Goal: Information Seeking & Learning: Learn about a topic

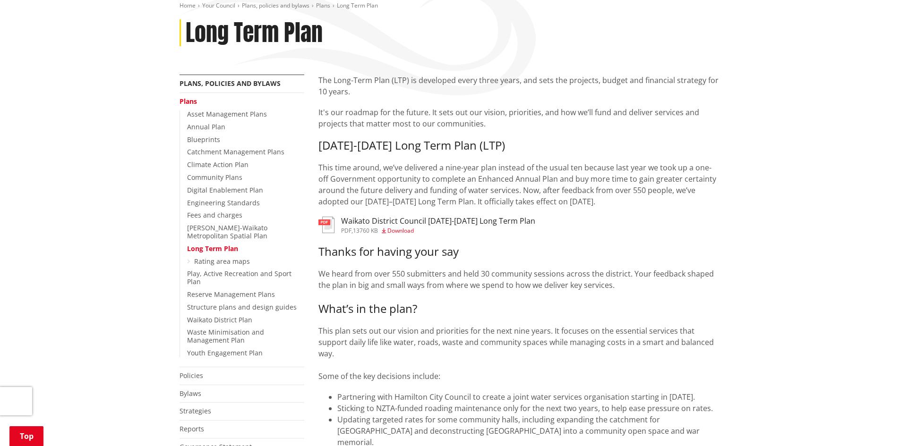
scroll to position [142, 0]
click at [381, 220] on h3 "Waikato District Council 2025-2034 Long Term Plan" at bounding box center [438, 222] width 194 height 9
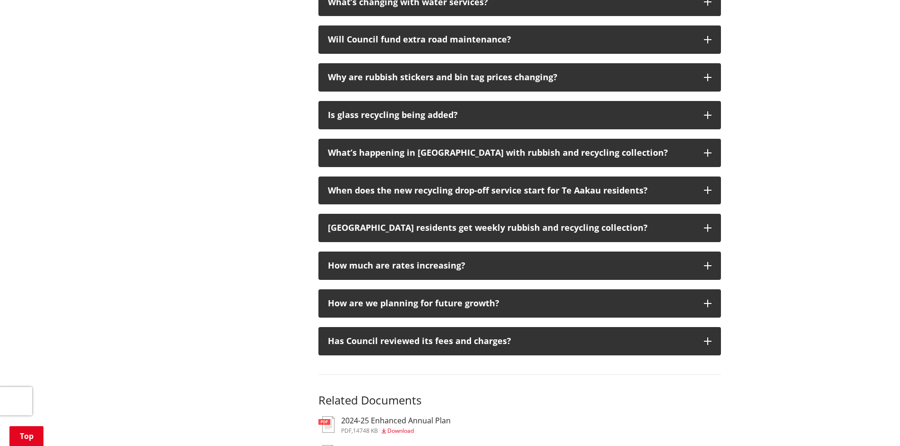
scroll to position [1134, 0]
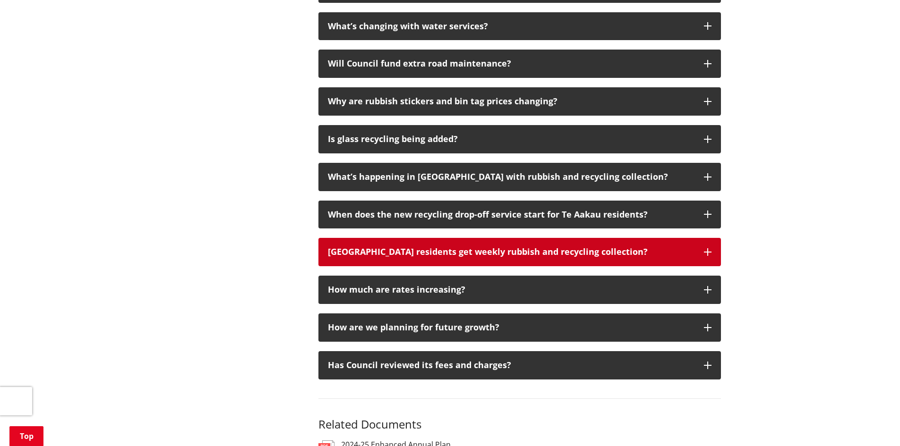
click at [703, 238] on button "[GEOGRAPHIC_DATA] residents get weekly rubbish and recycling collection?" at bounding box center [519, 252] width 403 height 28
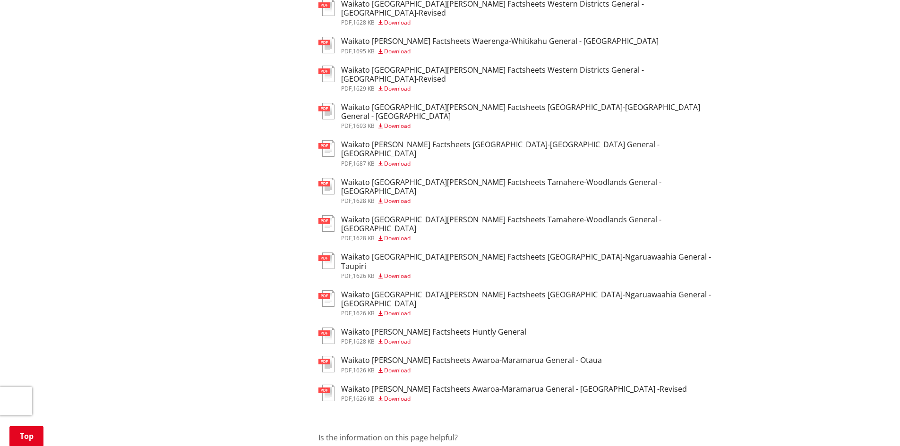
scroll to position [1984, 0]
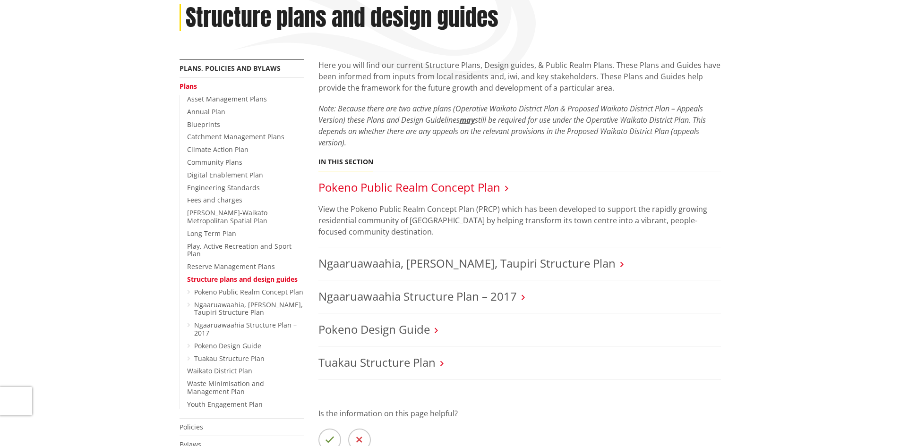
scroll to position [189, 0]
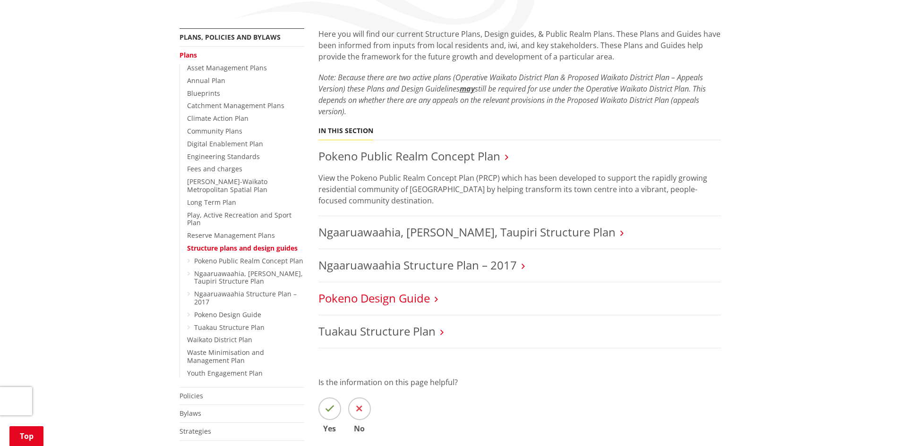
click at [426, 300] on link "Pokeno Design Guide" at bounding box center [373, 299] width 111 height 16
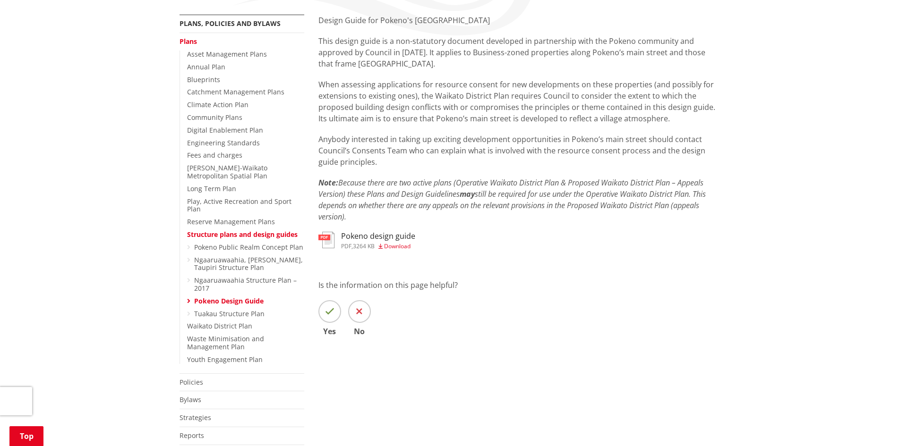
scroll to position [236, 0]
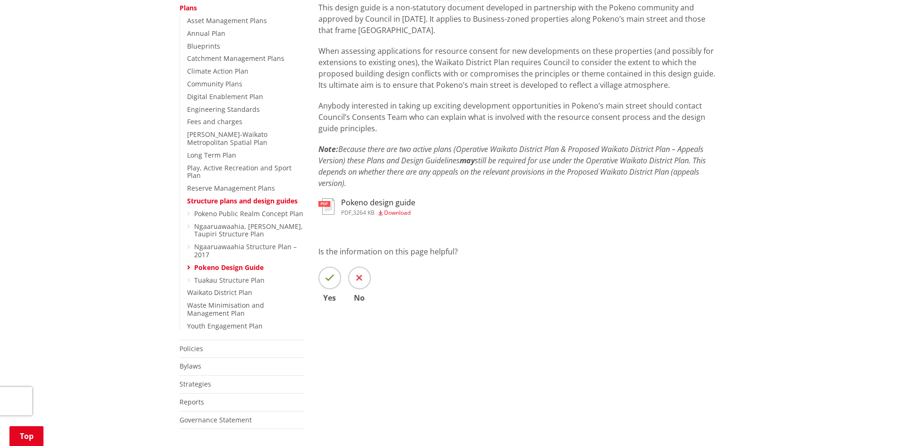
click at [384, 200] on h3 "Pokeno design guide" at bounding box center [378, 202] width 74 height 9
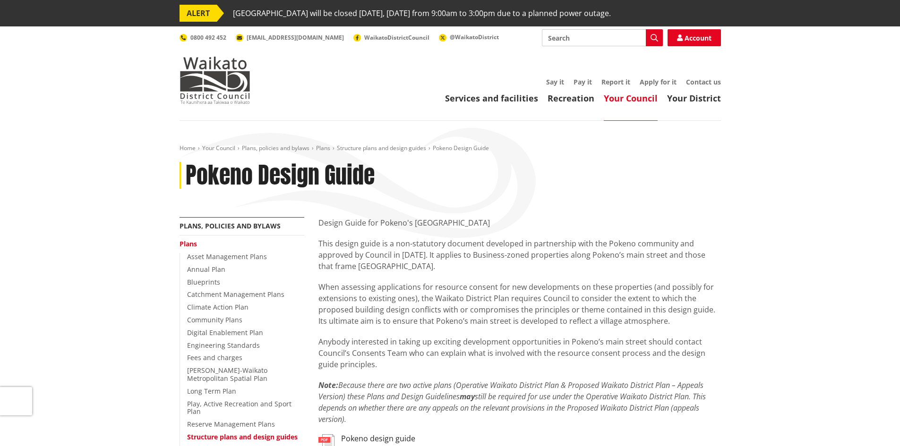
scroll to position [236, 0]
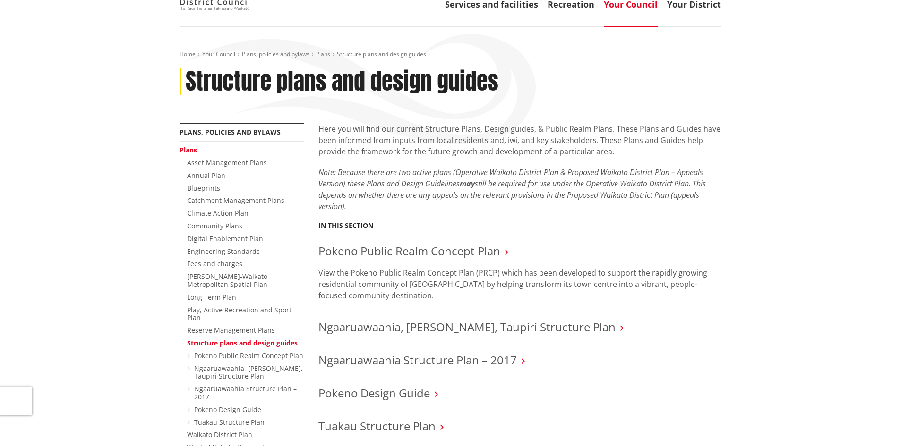
scroll to position [236, 0]
